Goal: Task Accomplishment & Management: Complete application form

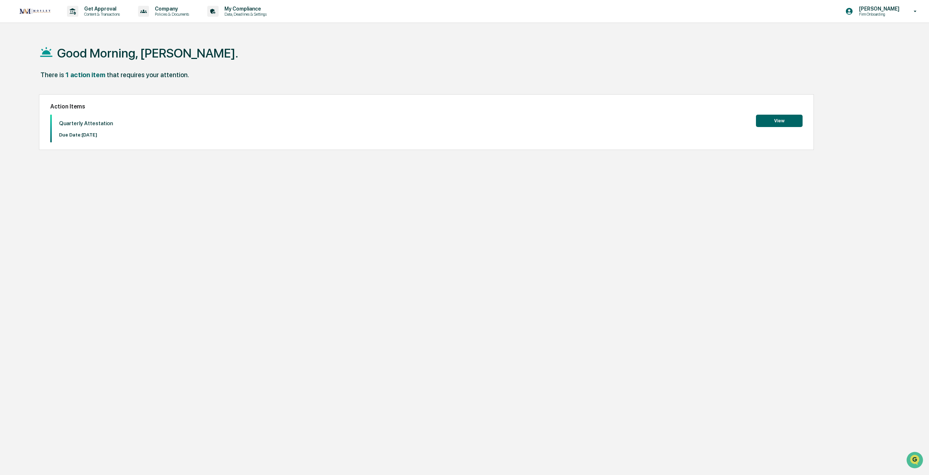
click at [774, 122] on button "View" at bounding box center [779, 121] width 47 height 12
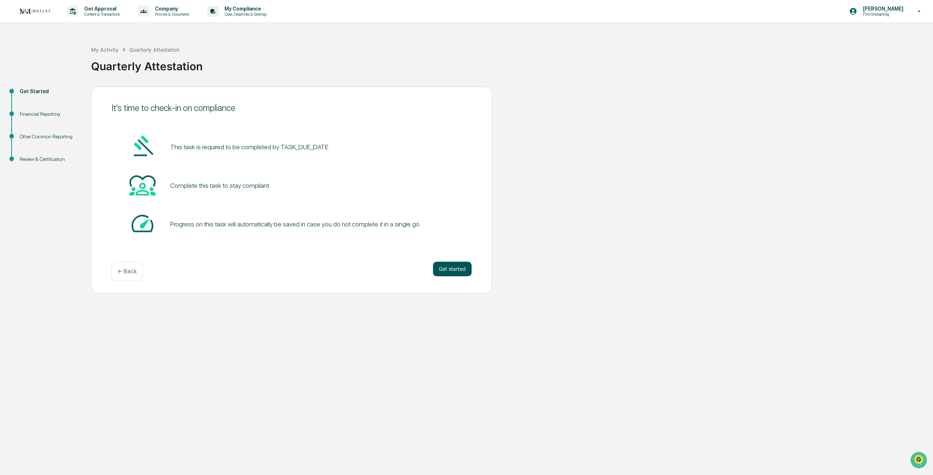
click at [451, 268] on button "Get started" at bounding box center [452, 269] width 39 height 15
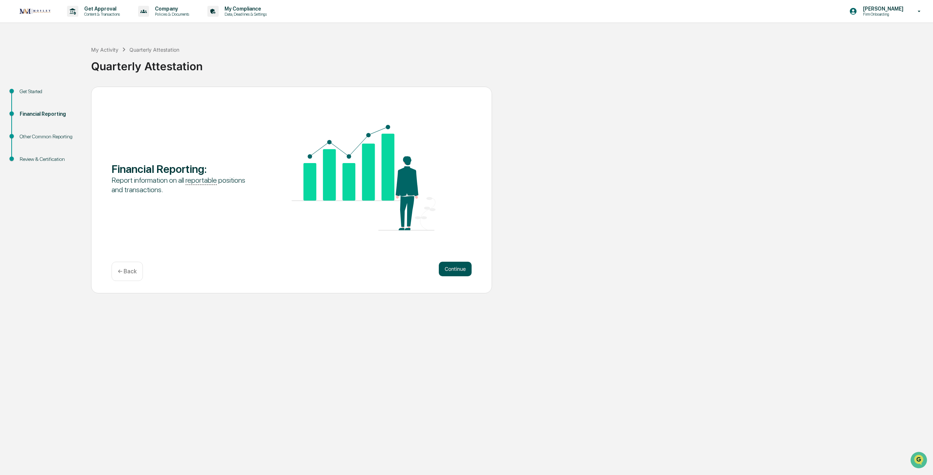
click at [450, 268] on button "Continue" at bounding box center [455, 269] width 33 height 15
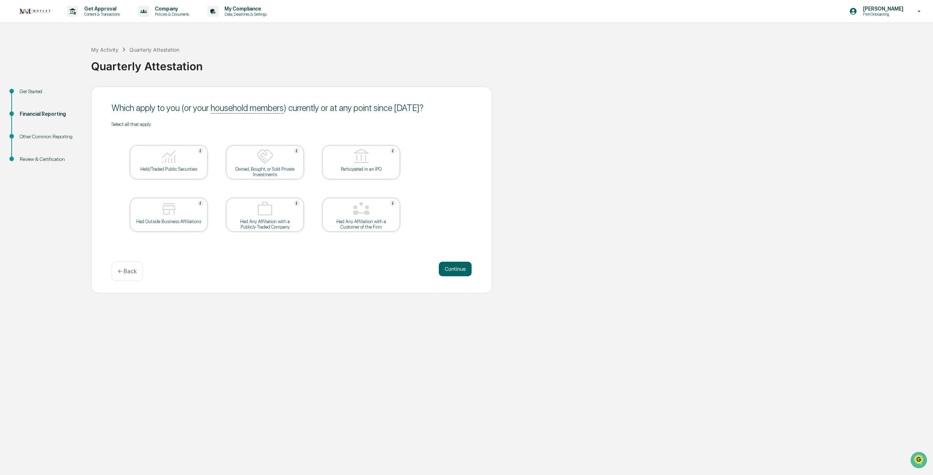
click at [160, 166] on div at bounding box center [168, 157] width 73 height 19
click at [451, 270] on button "Continue" at bounding box center [455, 269] width 33 height 15
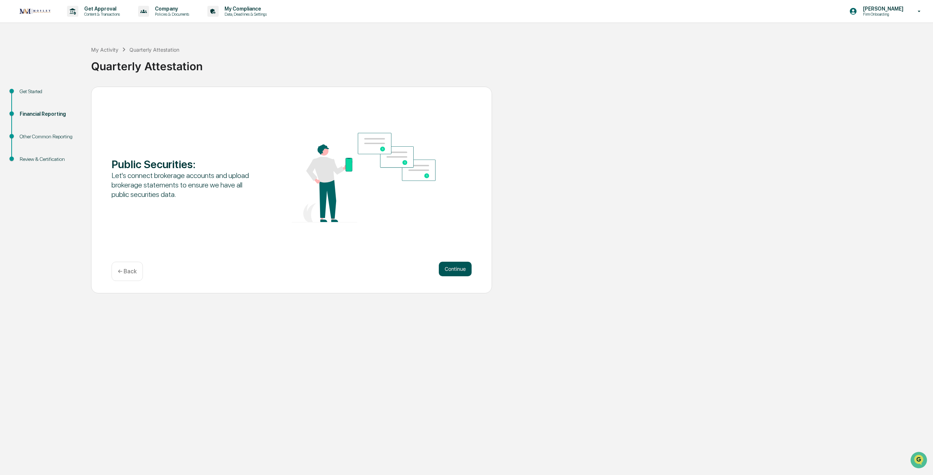
click at [450, 269] on button "Continue" at bounding box center [455, 269] width 33 height 15
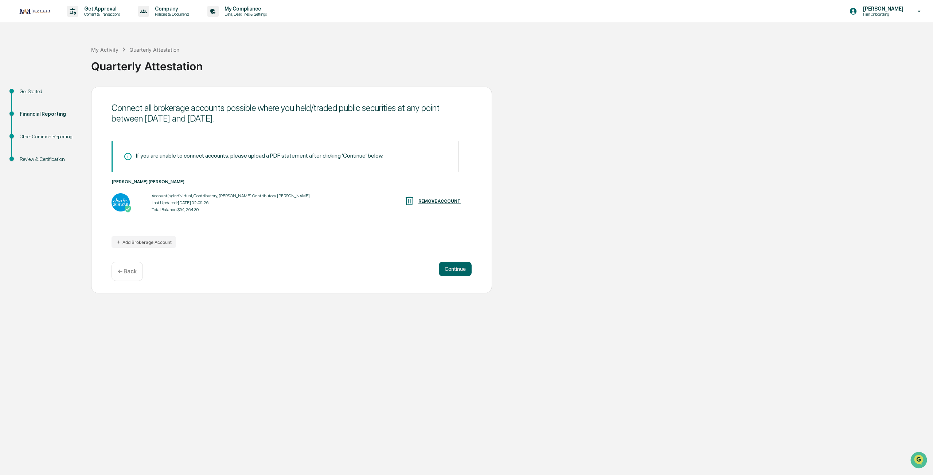
click at [182, 200] on div "Account(s): Individual, Contributory, [PERSON_NAME] Contributory IRA Last Updat…" at bounding box center [231, 203] width 158 height 23
click at [446, 265] on button "Continue" at bounding box center [455, 269] width 33 height 15
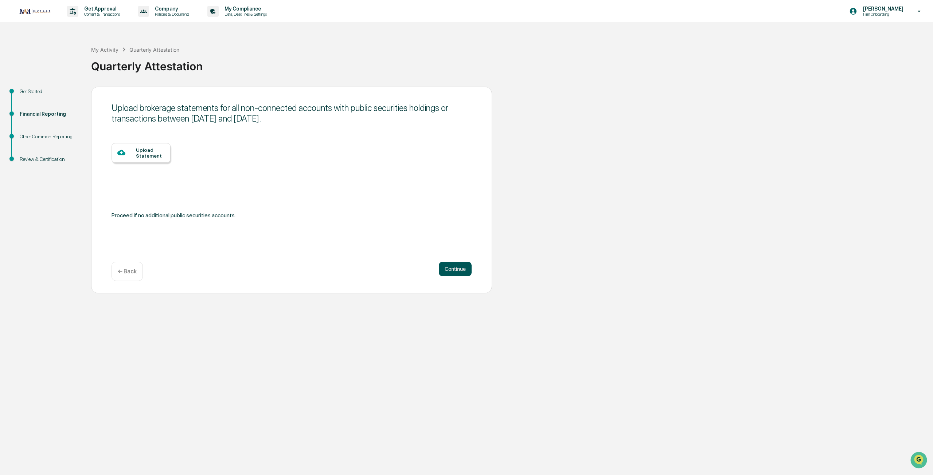
click at [458, 271] on button "Continue" at bounding box center [455, 269] width 33 height 15
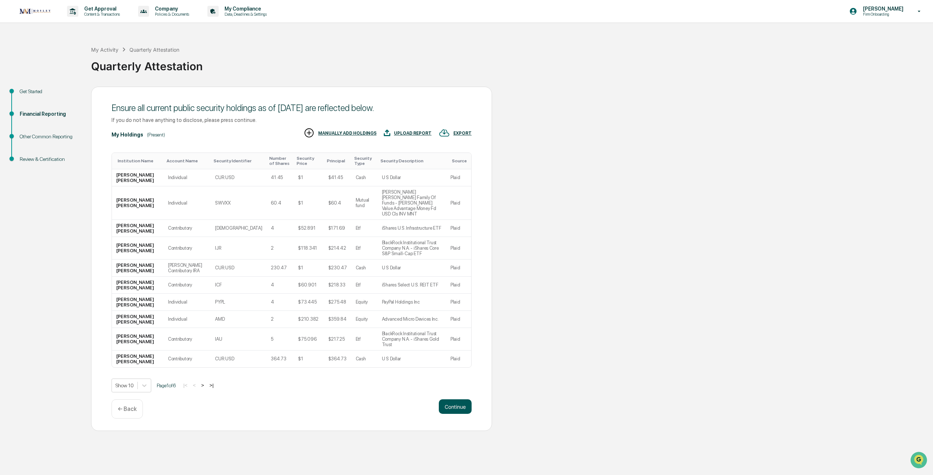
click at [457, 400] on button "Continue" at bounding box center [455, 407] width 33 height 15
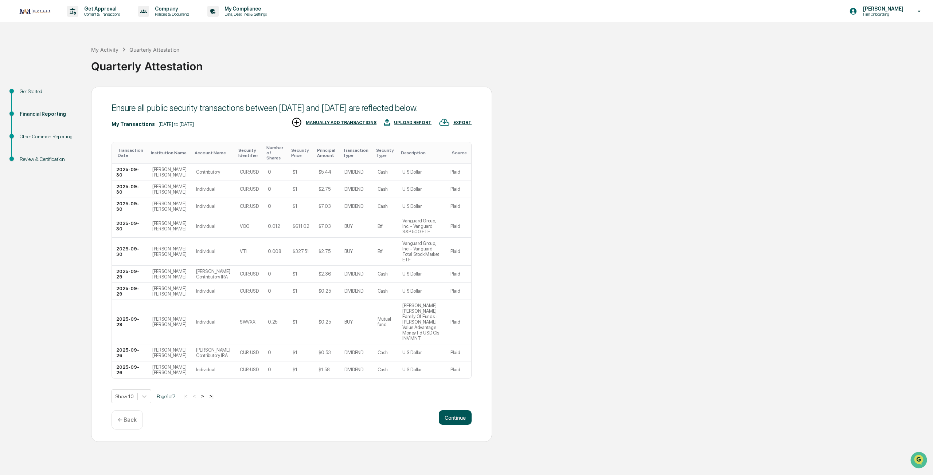
click at [452, 411] on button "Continue" at bounding box center [455, 418] width 33 height 15
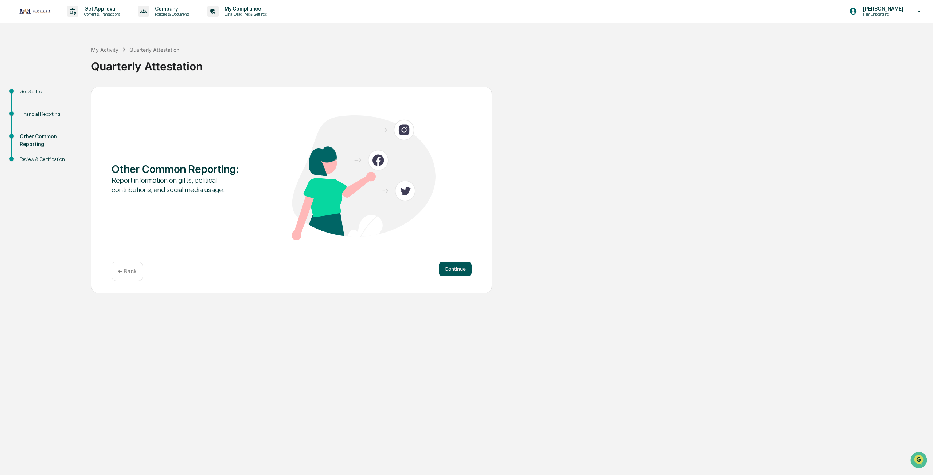
click at [448, 272] on button "Continue" at bounding box center [455, 269] width 33 height 15
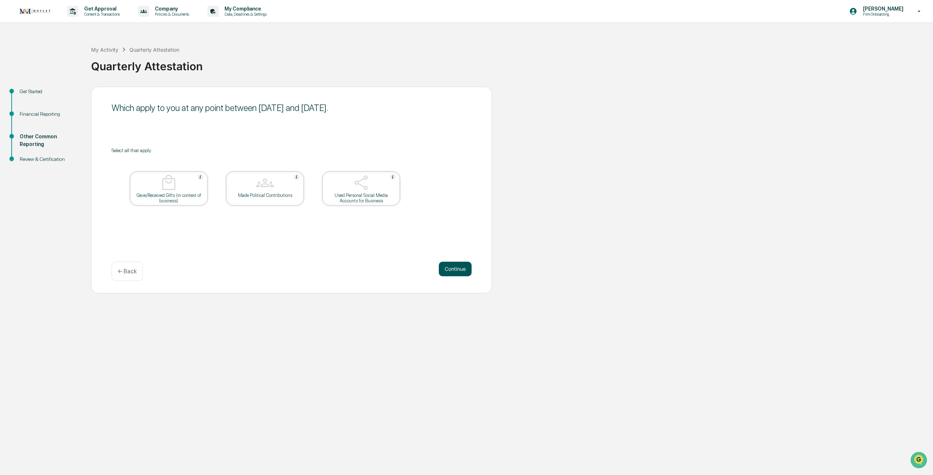
click at [457, 270] on button "Continue" at bounding box center [455, 269] width 33 height 15
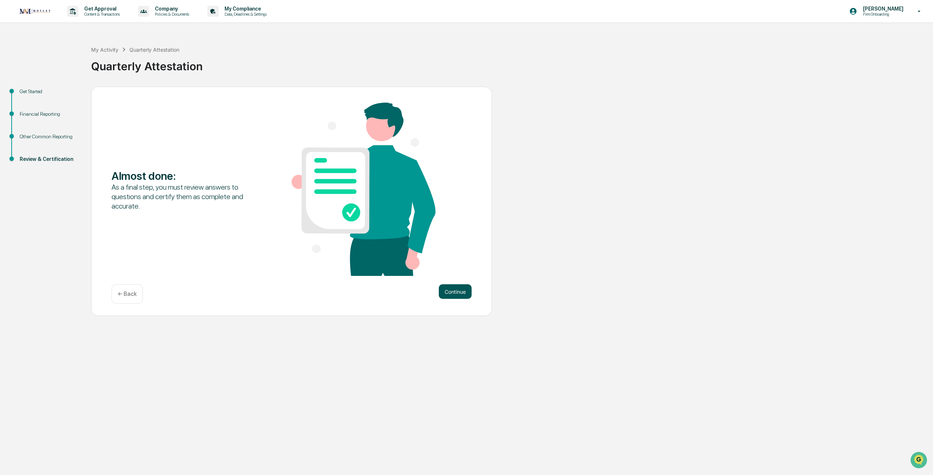
click at [456, 288] on button "Continue" at bounding box center [455, 292] width 33 height 15
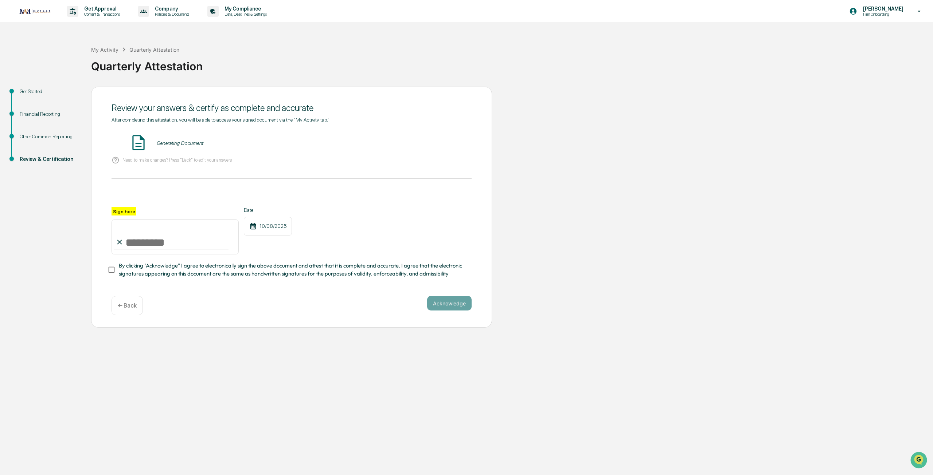
click at [119, 212] on label "Sign here" at bounding box center [123, 211] width 25 height 8
click at [119, 220] on input "Sign here" at bounding box center [174, 237] width 127 height 35
click at [126, 243] on input "Sign here" at bounding box center [174, 237] width 127 height 35
type input "**********"
click at [444, 307] on button "Acknowledge" at bounding box center [449, 303] width 44 height 15
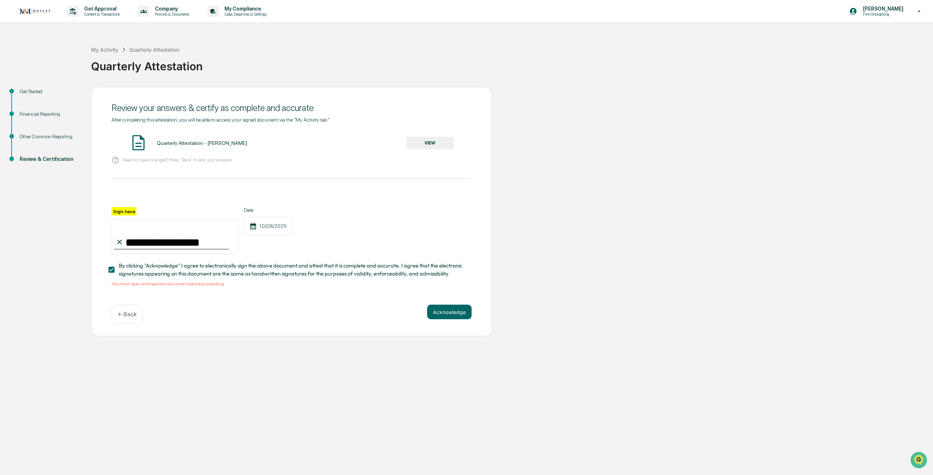
click at [428, 141] on button "VIEW" at bounding box center [429, 143] width 47 height 12
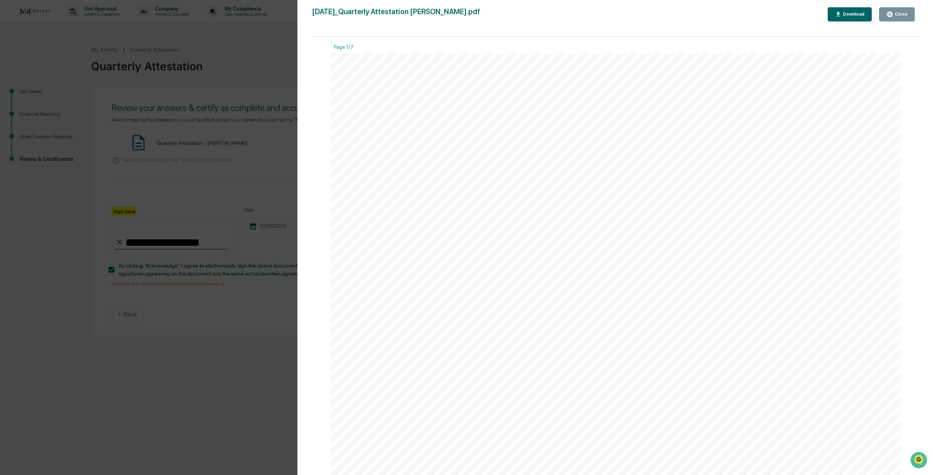
click at [894, 14] on div "Close" at bounding box center [900, 14] width 14 height 5
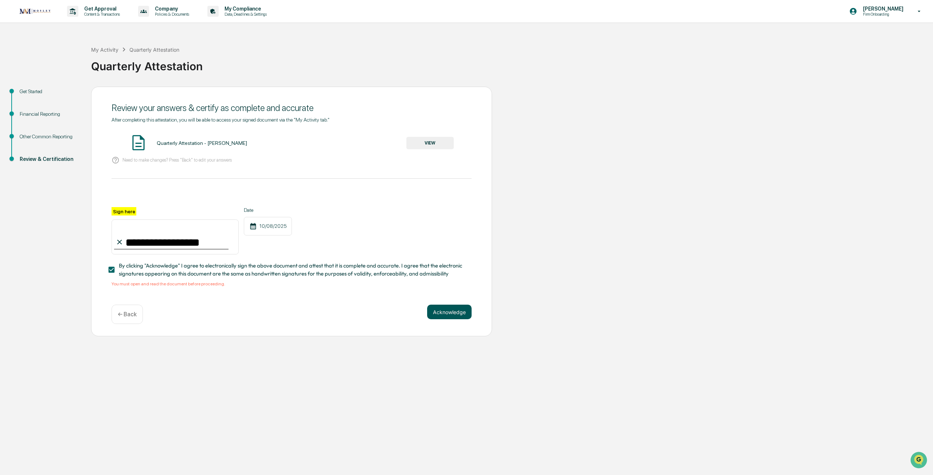
click at [441, 308] on button "Acknowledge" at bounding box center [449, 312] width 44 height 15
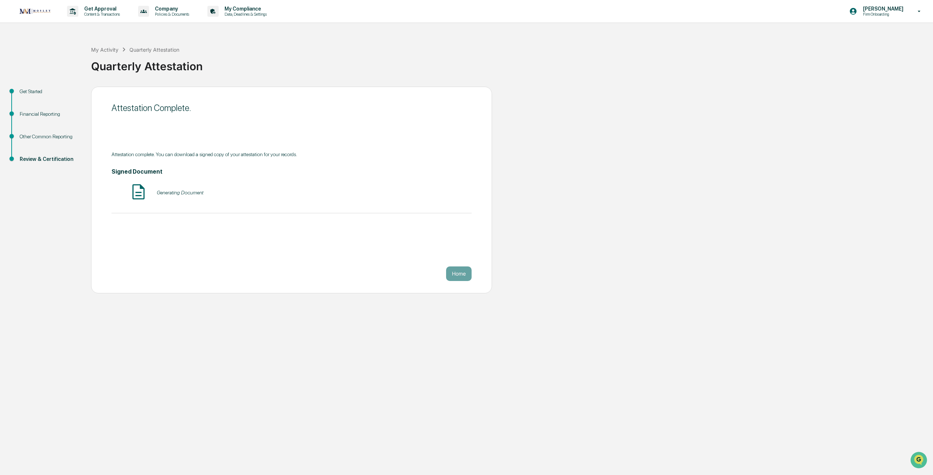
click at [455, 275] on button "Home" at bounding box center [459, 274] width 26 height 15
